Goal: Check status: Check status

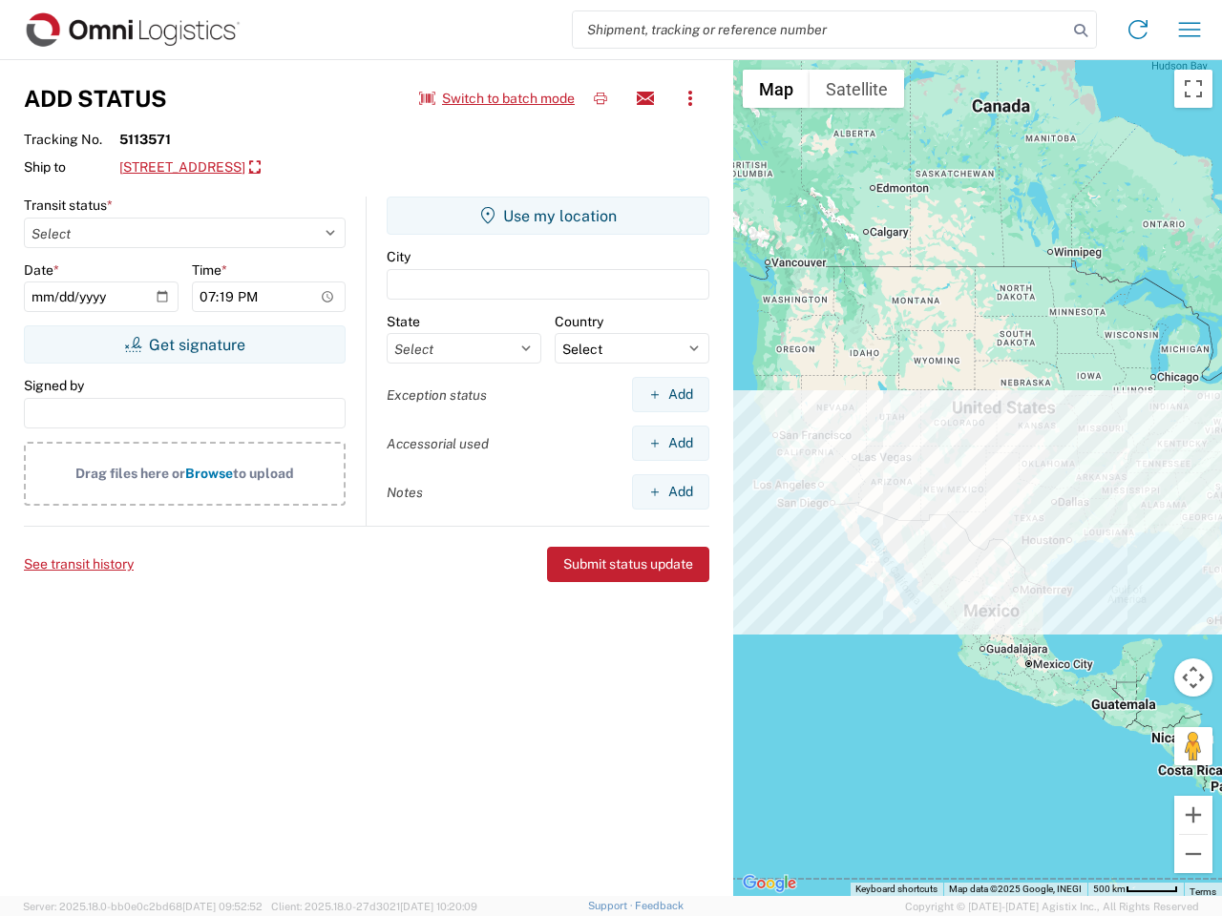
click at [820, 30] on input "search" at bounding box center [820, 29] width 494 height 36
click at [1080, 31] on icon at bounding box center [1080, 30] width 27 height 27
click at [1138, 30] on icon at bounding box center [1137, 29] width 31 height 31
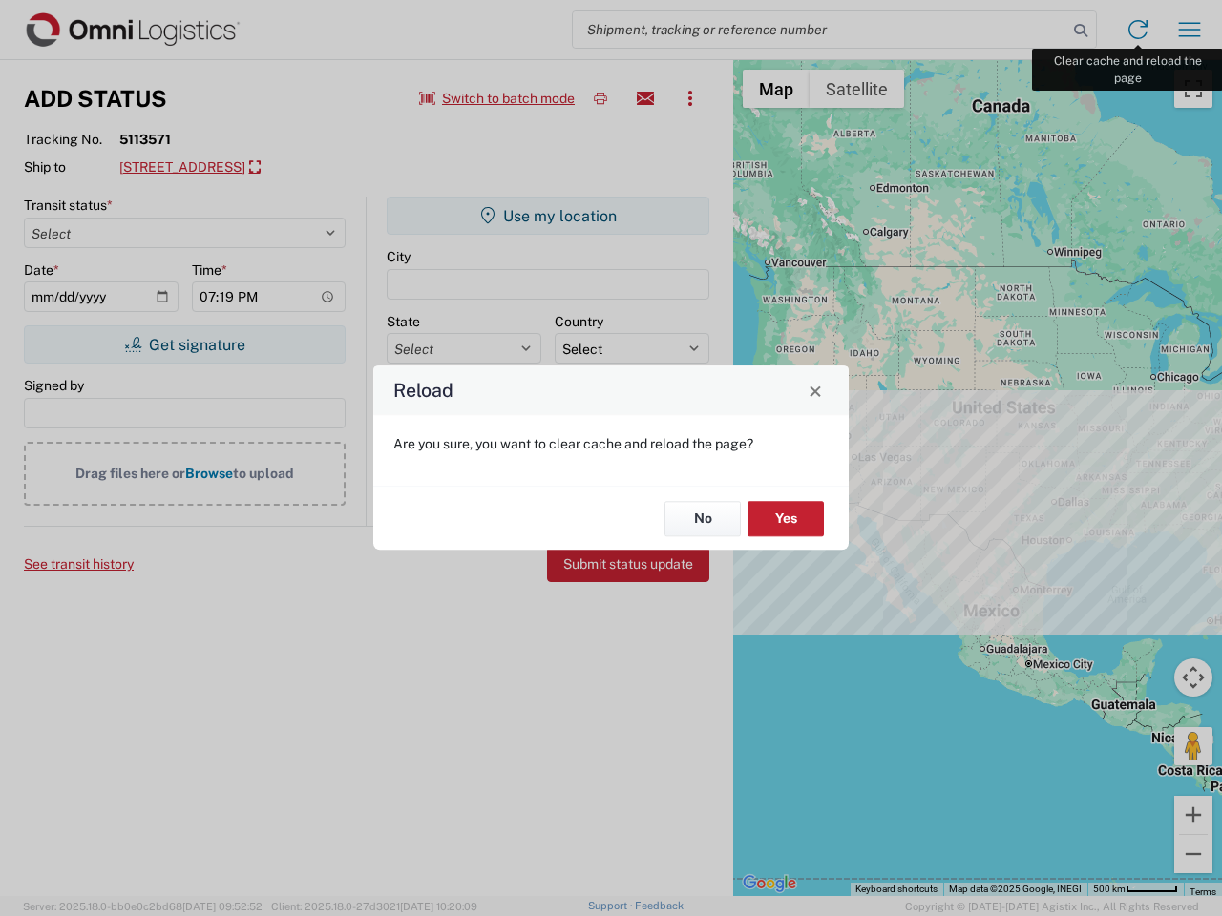
click at [1189, 30] on div "Reload Are you sure, you want to clear cache and reload the page? No Yes" at bounding box center [611, 458] width 1222 height 916
click at [497, 98] on div "Reload Are you sure, you want to clear cache and reload the page? No Yes" at bounding box center [611, 458] width 1222 height 916
click at [600, 98] on div "Reload Are you sure, you want to clear cache and reload the page? No Yes" at bounding box center [611, 458] width 1222 height 916
click at [645, 98] on div "Reload Are you sure, you want to clear cache and reload the page? No Yes" at bounding box center [611, 458] width 1222 height 916
click at [690, 98] on div "Reload Are you sure, you want to clear cache and reload the page? No Yes" at bounding box center [611, 458] width 1222 height 916
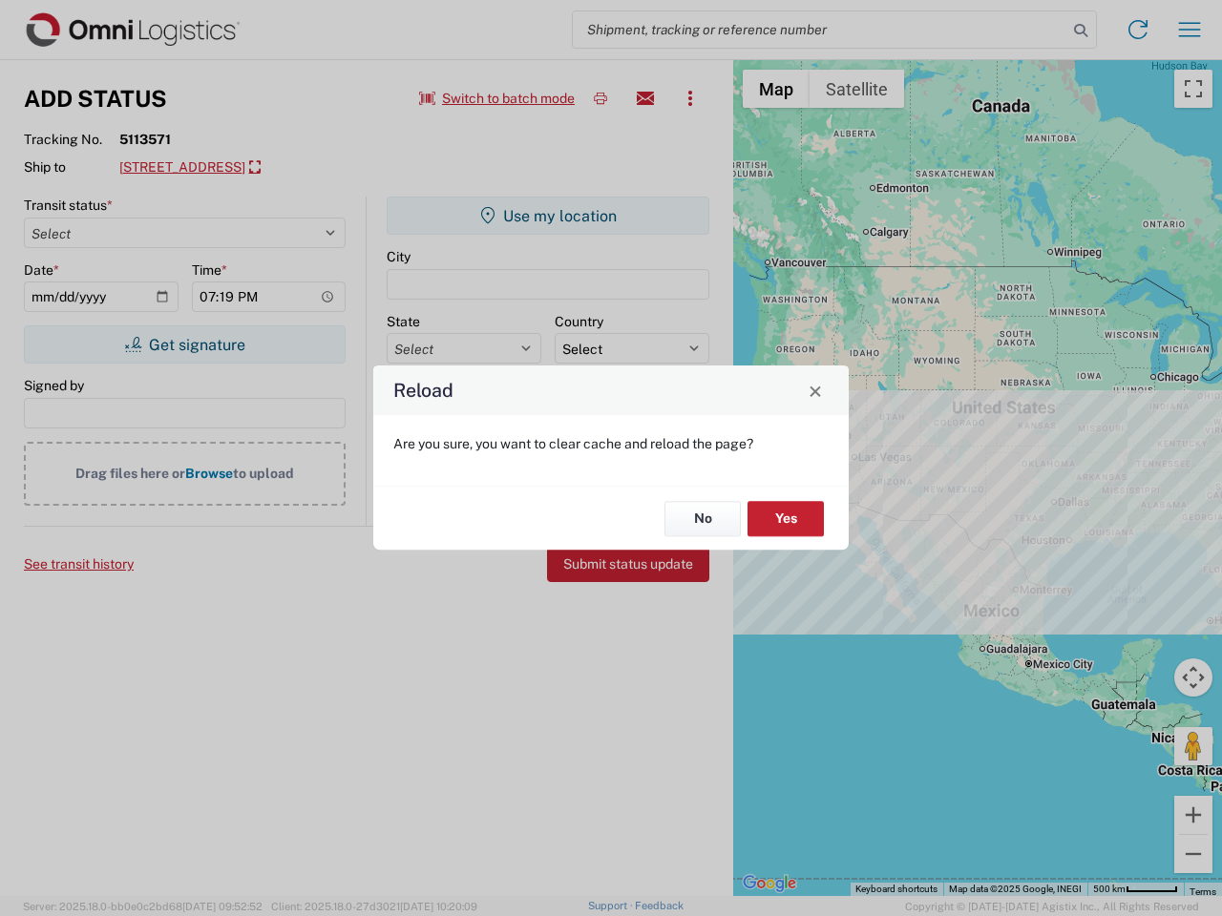
click at [292, 168] on div "Reload Are you sure, you want to clear cache and reload the page? No Yes" at bounding box center [611, 458] width 1222 height 916
click at [184, 345] on div "Reload Are you sure, you want to clear cache and reload the page? No Yes" at bounding box center [611, 458] width 1222 height 916
